Goal: Entertainment & Leisure: Consume media (video, audio)

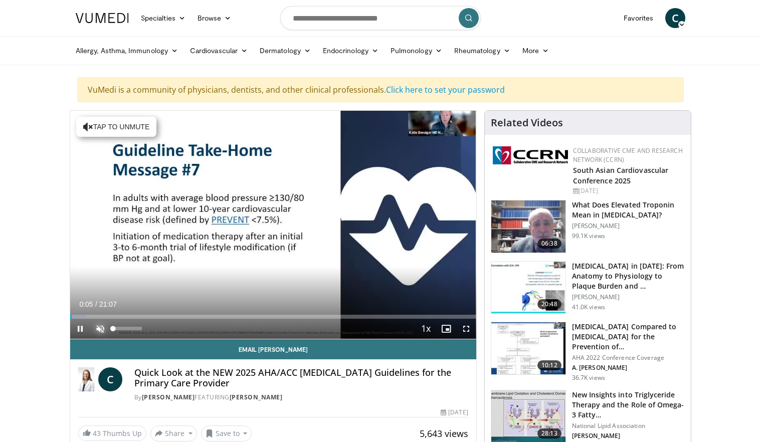
click at [97, 328] on span "Video Player" at bounding box center [100, 329] width 20 height 20
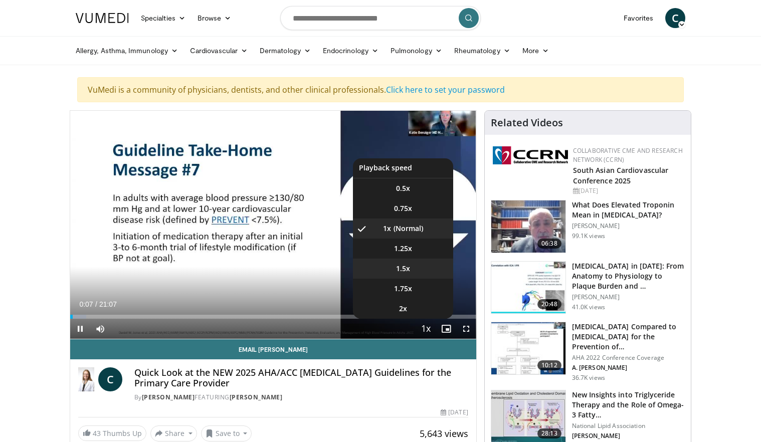
click at [413, 270] on li "1.5x" at bounding box center [403, 269] width 100 height 20
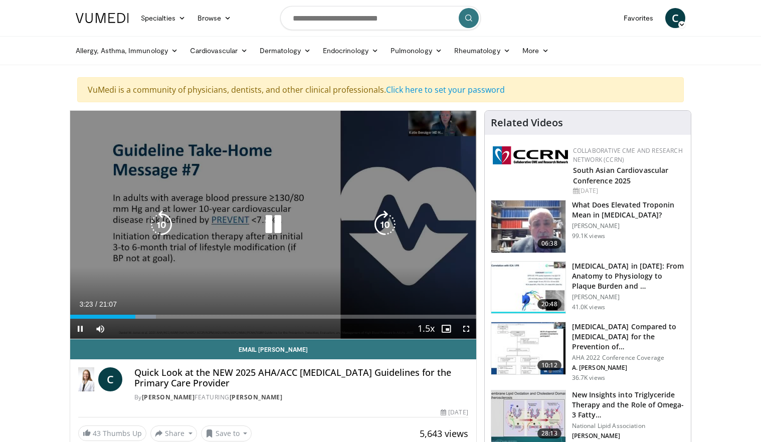
click at [288, 223] on div "Video Player" at bounding box center [273, 225] width 244 height 20
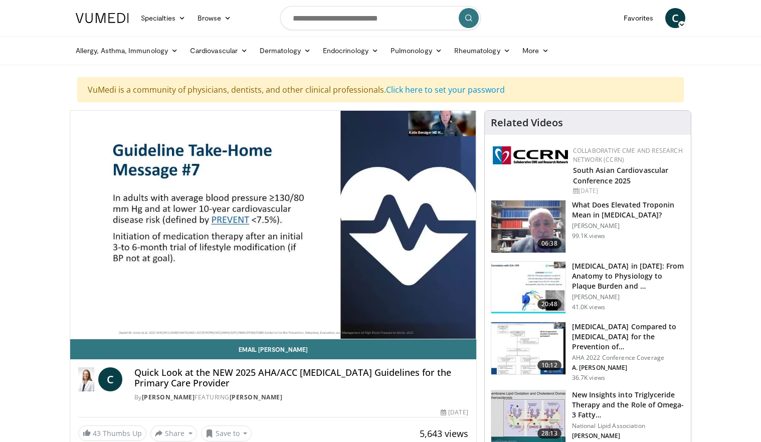
scroll to position [1, 0]
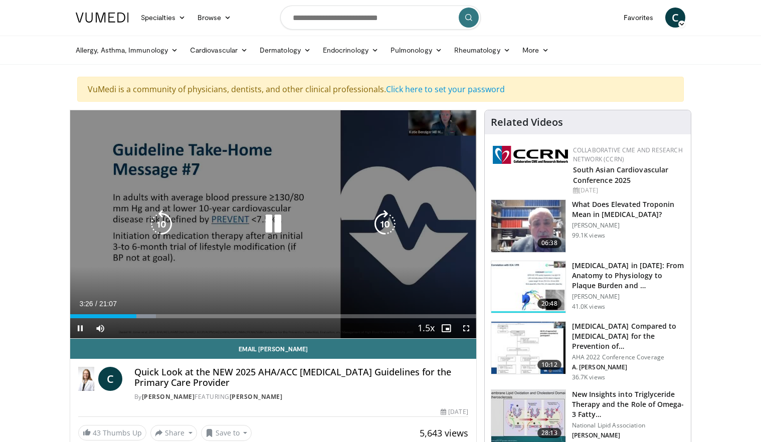
click at [266, 230] on icon "Video Player" at bounding box center [273, 224] width 28 height 28
click at [278, 224] on icon "Video Player" at bounding box center [273, 224] width 28 height 28
click at [255, 244] on div "10 seconds Tap to unmute" at bounding box center [273, 224] width 406 height 228
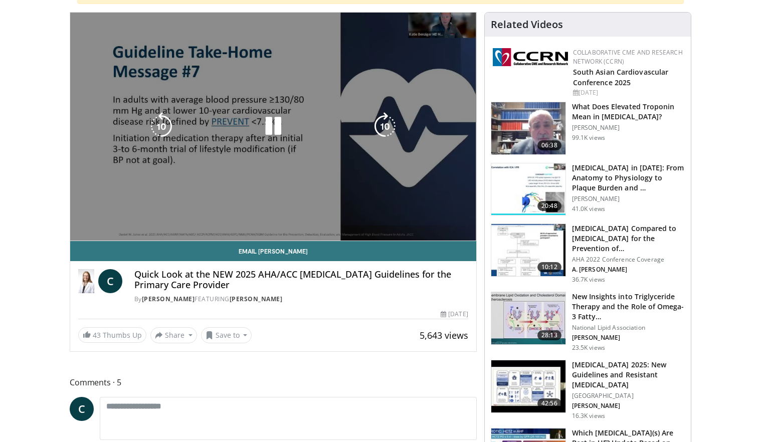
scroll to position [108, 0]
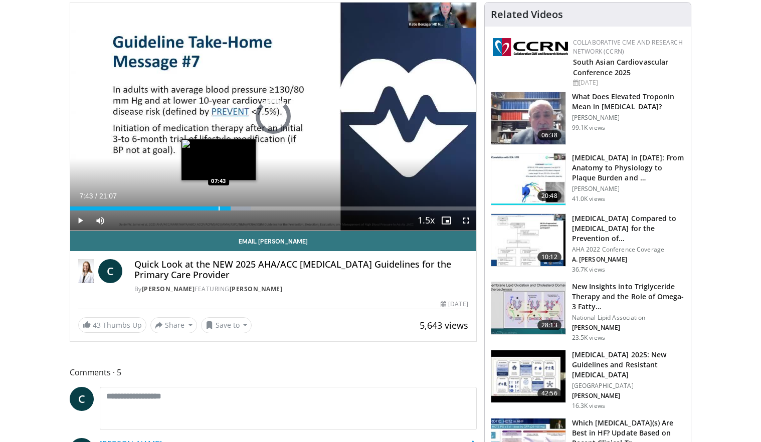
click at [218, 201] on div "Loaded : 44.62% 08:21 07:43" at bounding box center [273, 206] width 406 height 10
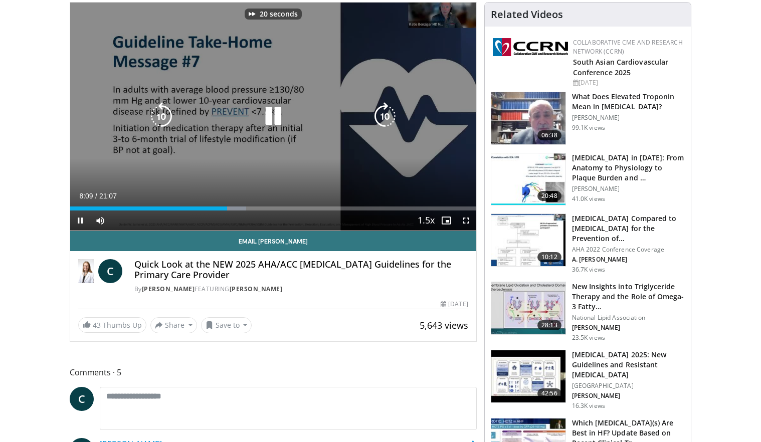
click at [252, 171] on div "20 seconds Tap to unmute" at bounding box center [273, 117] width 406 height 228
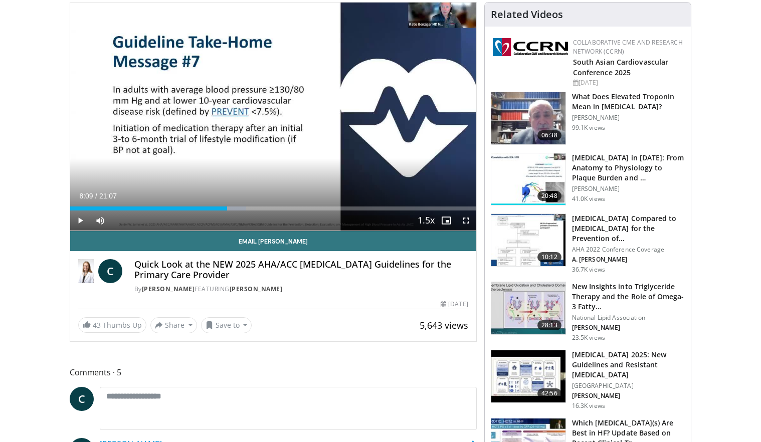
click at [252, 171] on div "20 seconds Tap to unmute" at bounding box center [273, 117] width 406 height 228
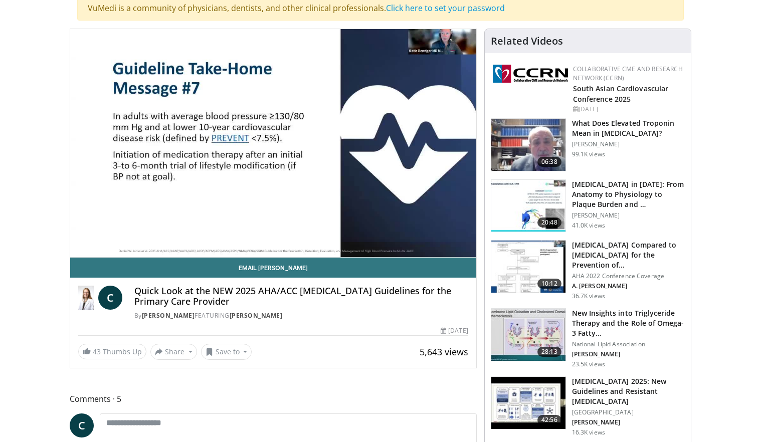
scroll to position [81, 0]
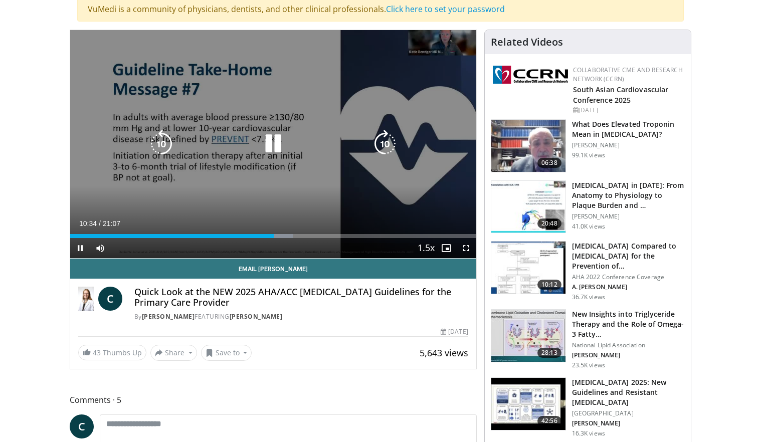
click at [100, 182] on div "20 seconds Tap to unmute" at bounding box center [273, 144] width 406 height 228
click at [168, 130] on icon "Video Player" at bounding box center [161, 144] width 28 height 28
click at [388, 155] on icon "Video Player" at bounding box center [385, 144] width 28 height 28
click at [228, 139] on div "Video Player" at bounding box center [273, 144] width 244 height 20
click at [272, 144] on icon "Video Player" at bounding box center [273, 144] width 28 height 28
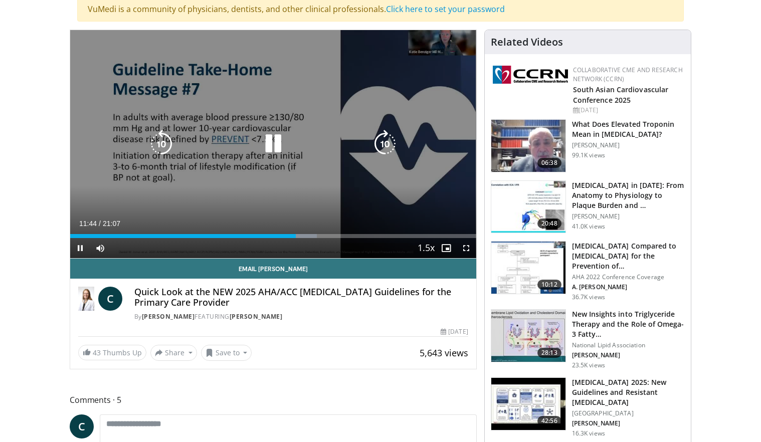
click at [98, 188] on div "10 seconds Tap to unmute" at bounding box center [273, 144] width 406 height 228
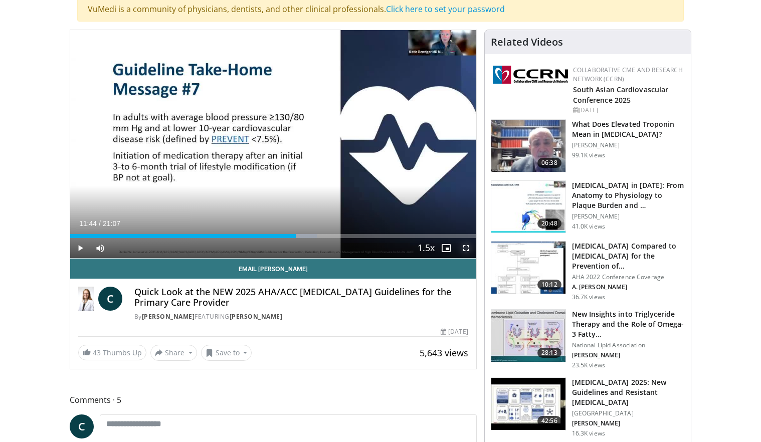
click at [464, 249] on span "Video Player" at bounding box center [466, 248] width 20 height 20
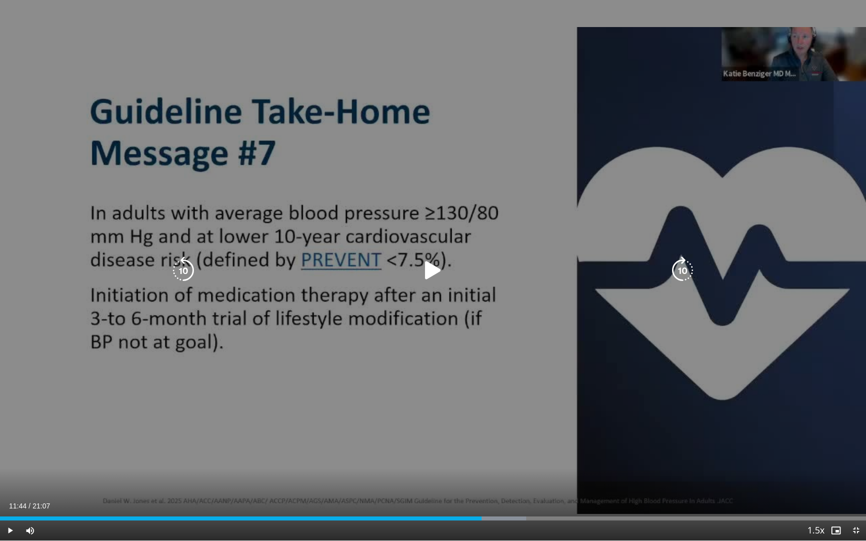
click at [436, 264] on icon "Video Player" at bounding box center [433, 271] width 28 height 28
click at [484, 144] on div "10 seconds Tap to unmute" at bounding box center [433, 270] width 866 height 541
click at [430, 267] on icon "Video Player" at bounding box center [433, 271] width 28 height 28
click at [290, 247] on div "10 seconds Tap to unmute" at bounding box center [433, 270] width 866 height 541
click at [426, 276] on icon "Video Player" at bounding box center [433, 271] width 28 height 28
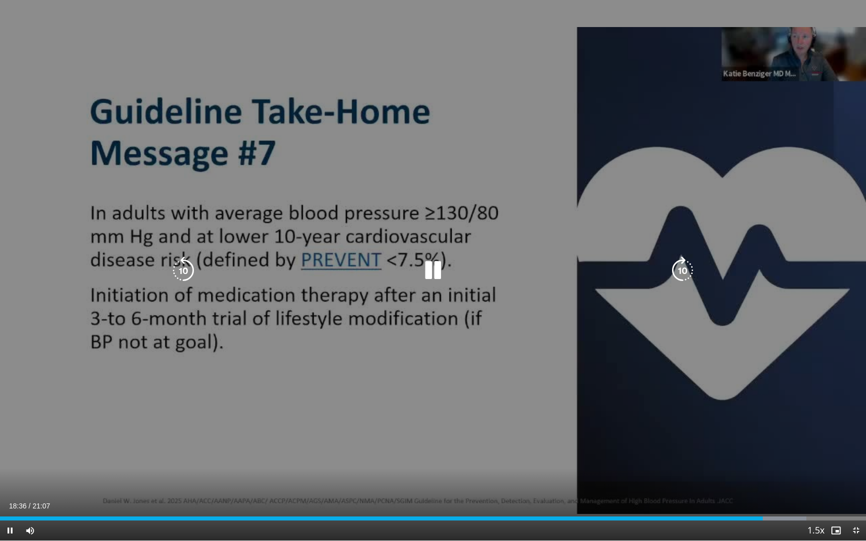
click at [437, 278] on icon "Video Player" at bounding box center [433, 271] width 28 height 28
click at [432, 269] on icon "Video Player" at bounding box center [433, 271] width 28 height 28
click at [337, 113] on div "10 seconds Tap to unmute" at bounding box center [433, 270] width 866 height 541
click at [423, 269] on icon "Video Player" at bounding box center [433, 271] width 28 height 28
